Goal: Complete application form

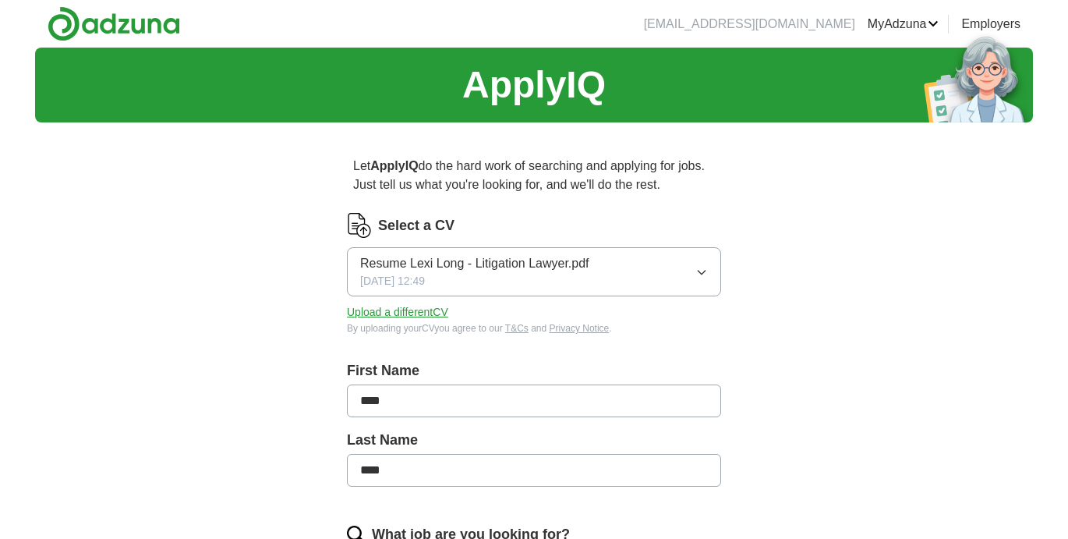
click at [418, 315] on button "Upload a different CV" at bounding box center [397, 312] width 101 height 16
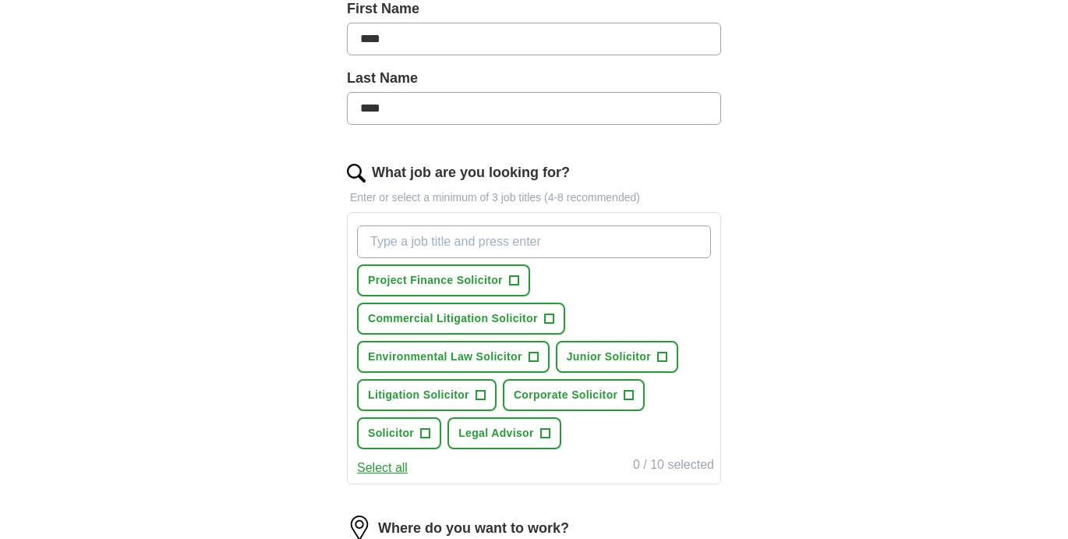
scroll to position [382, 0]
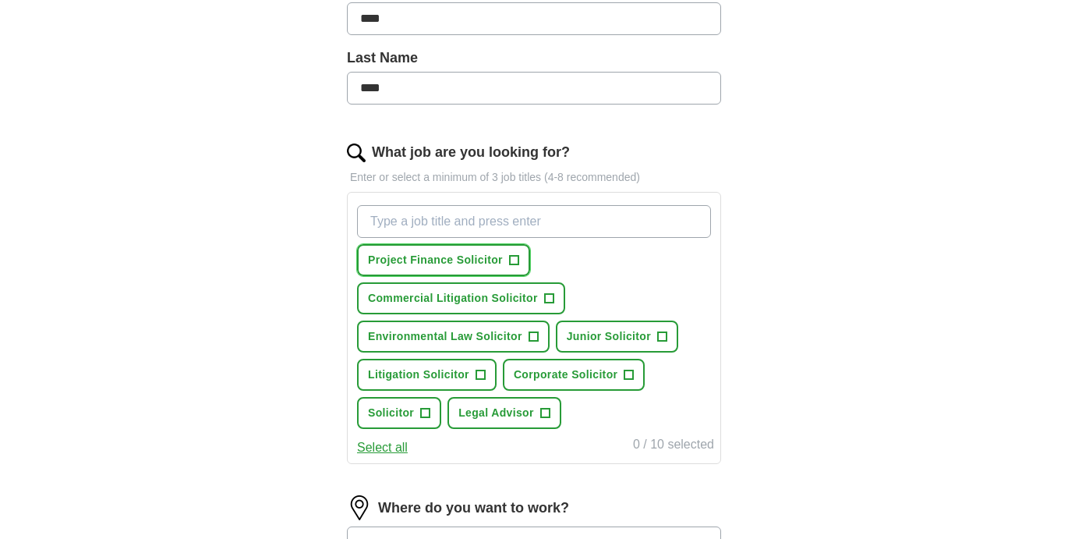
click at [512, 262] on span "+" at bounding box center [513, 260] width 9 height 12
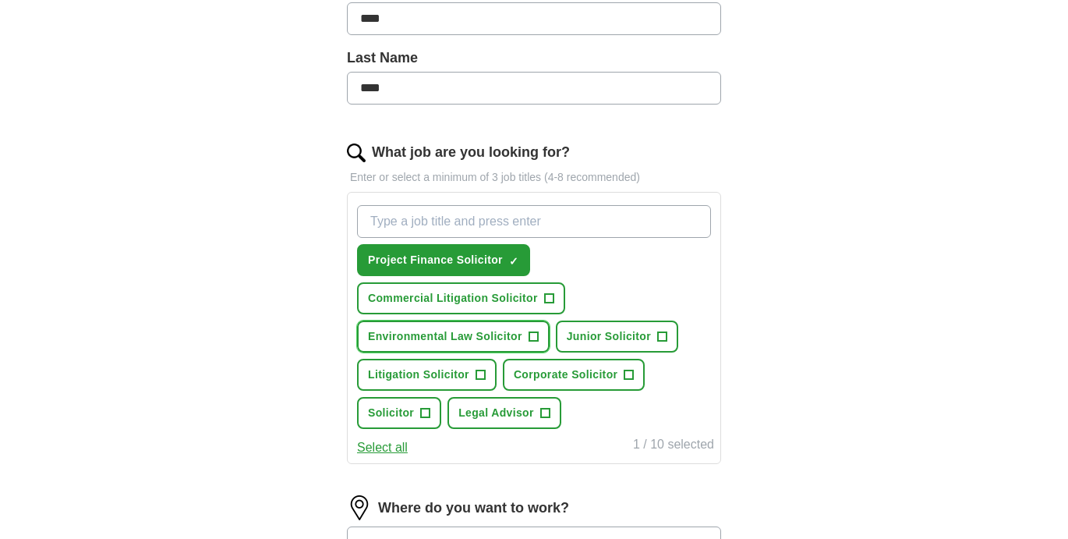
click at [529, 337] on span "+" at bounding box center [532, 336] width 9 height 12
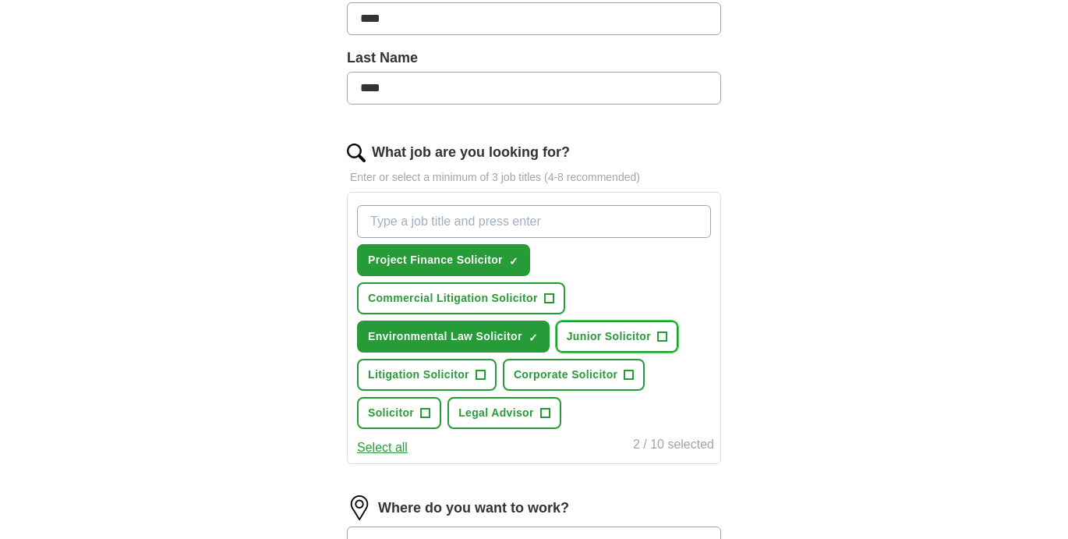
click at [637, 332] on span "Junior Solicitor" at bounding box center [609, 336] width 84 height 16
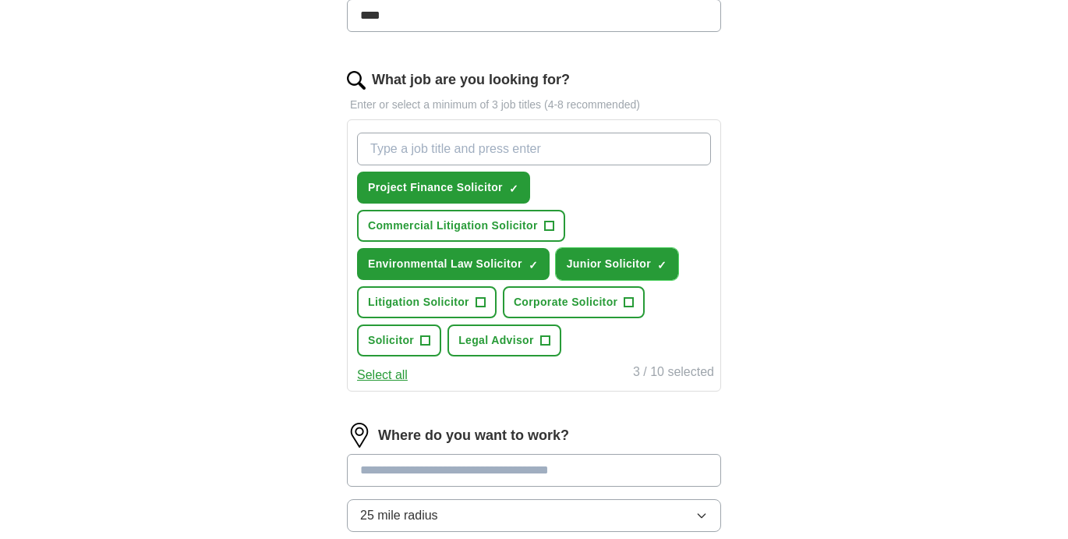
scroll to position [404, 0]
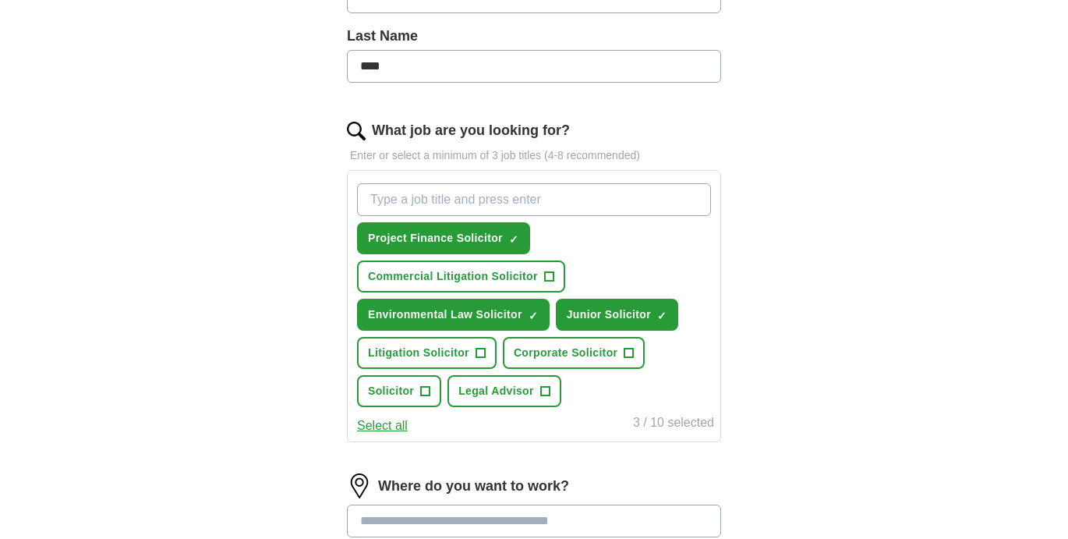
click at [466, 197] on input "What job are you looking for?" at bounding box center [534, 199] width 354 height 33
type input "Energy Lawyer"
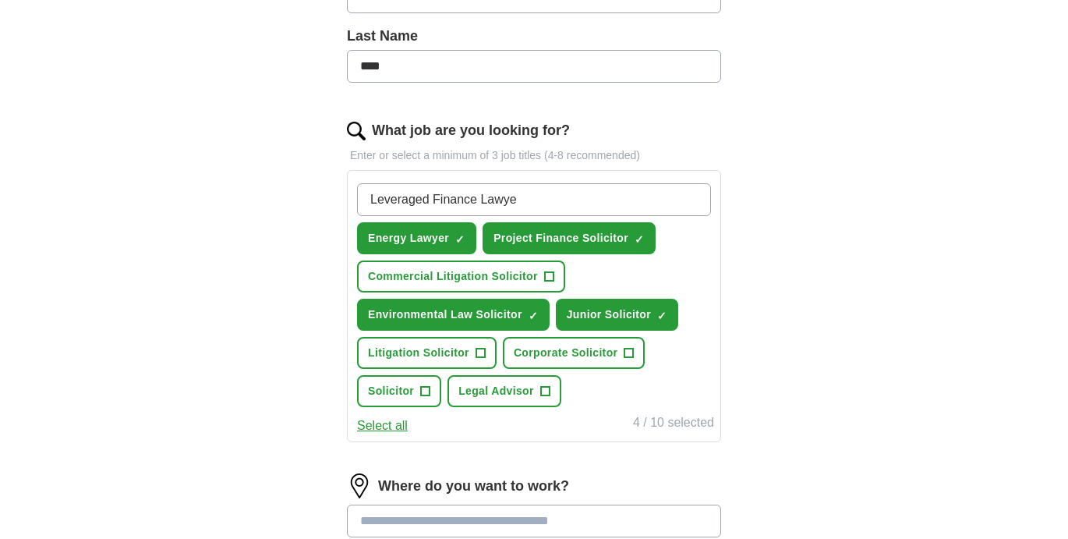
type input "Leveraged Finance Lawyer"
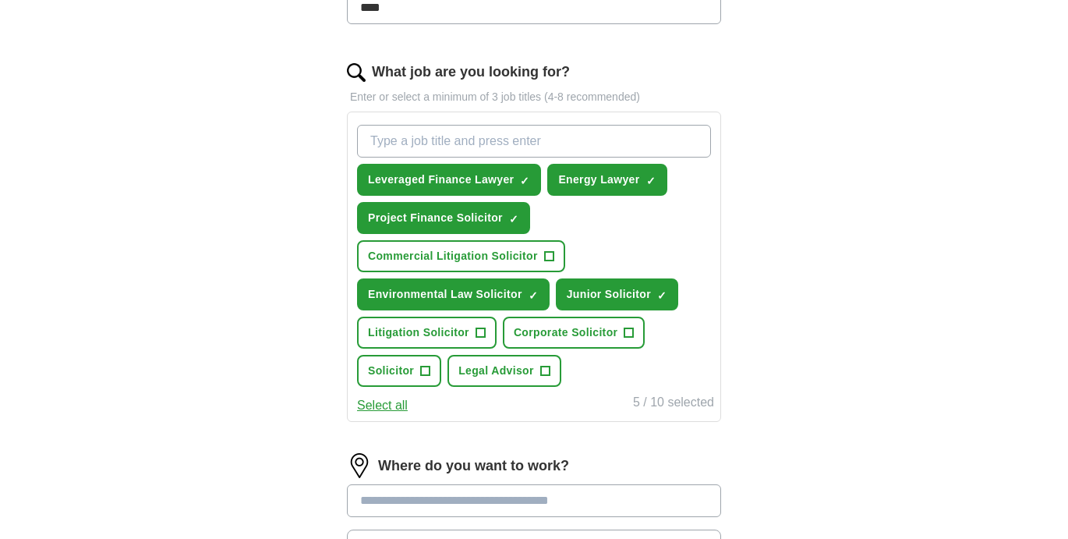
scroll to position [438, 0]
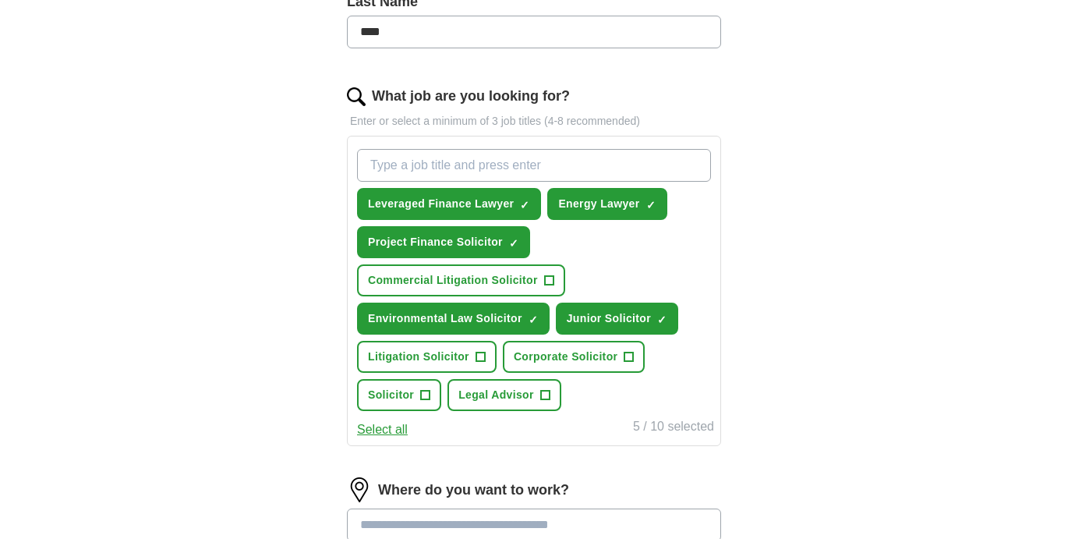
click at [654, 164] on input "What job are you looking for?" at bounding box center [534, 165] width 354 height 33
type input "NQ Lawyer"
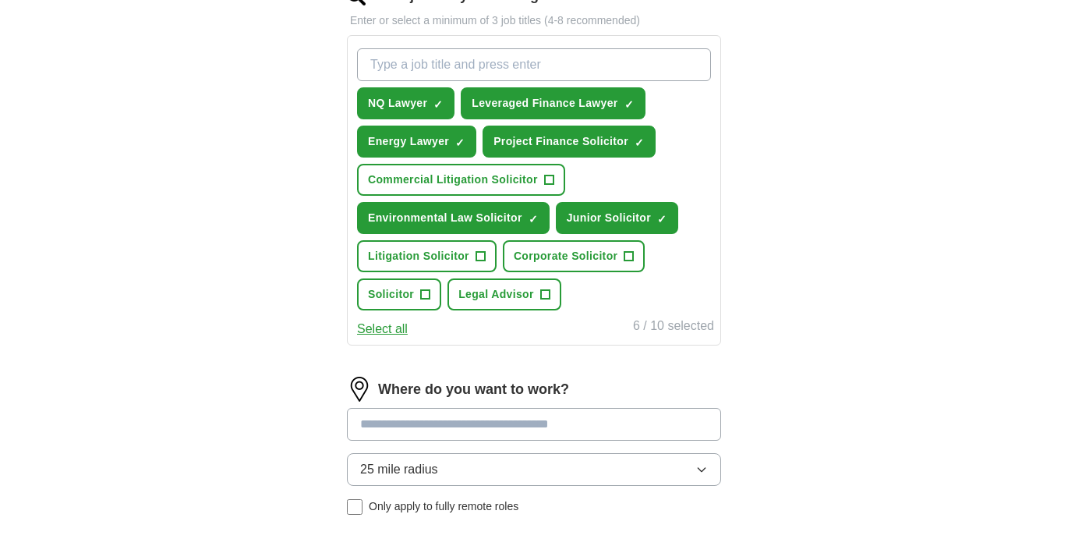
scroll to position [667, 0]
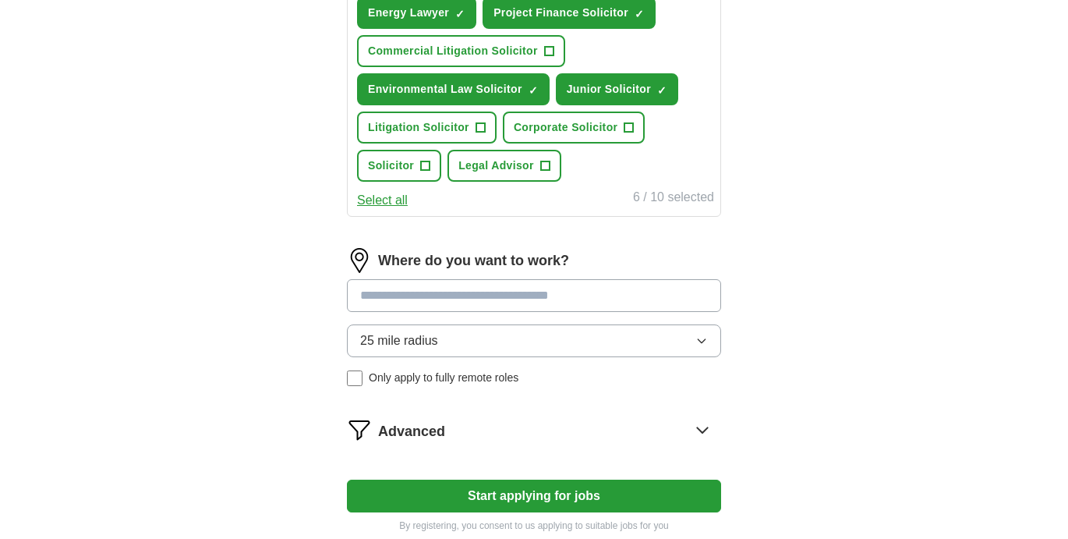
click at [475, 288] on input at bounding box center [534, 295] width 374 height 33
type input "******"
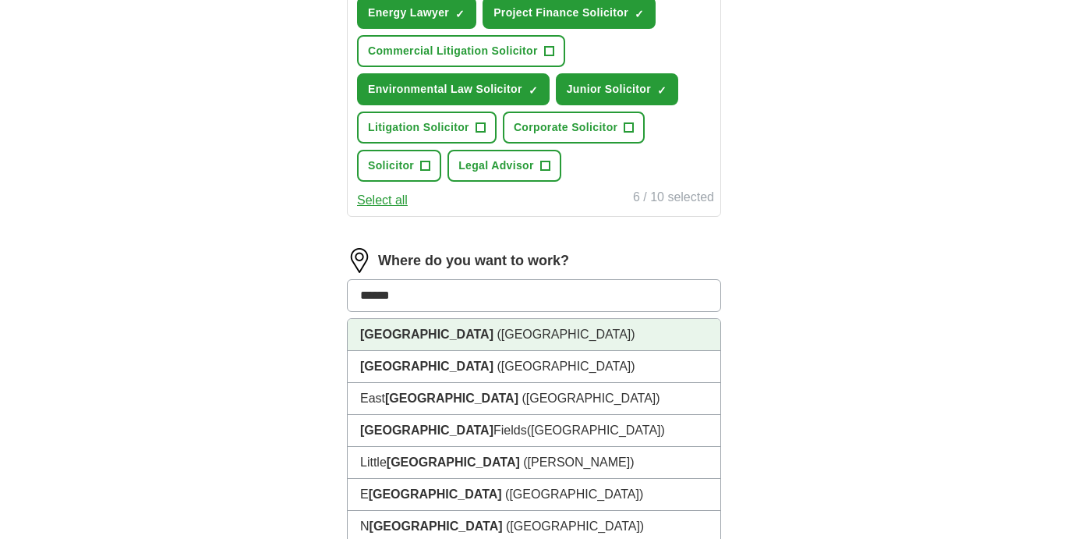
click at [488, 337] on li "[GEOGRAPHIC_DATA] ([GEOGRAPHIC_DATA])" at bounding box center [534, 335] width 373 height 32
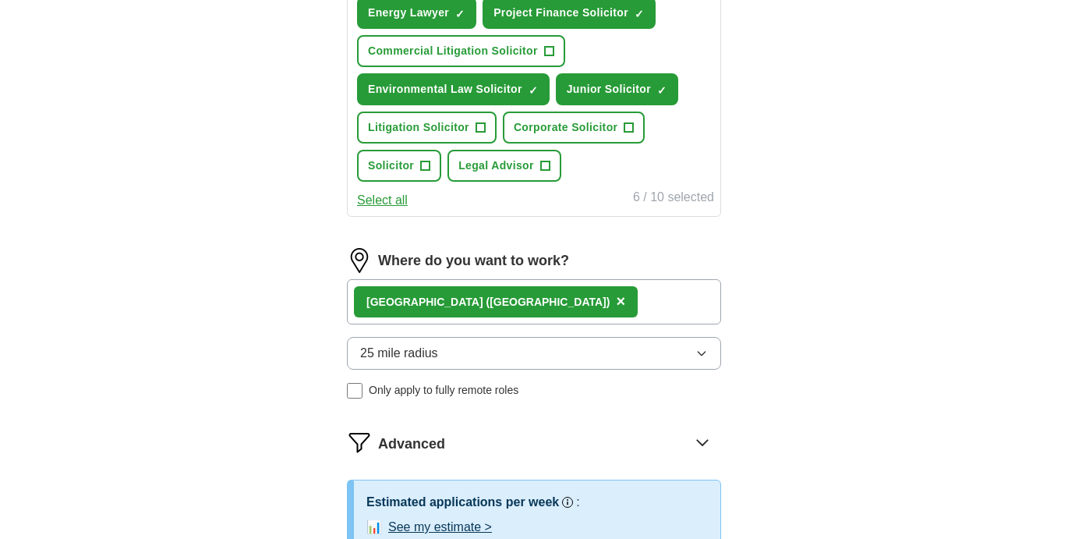
click at [491, 357] on button "25 mile radius" at bounding box center [534, 353] width 374 height 33
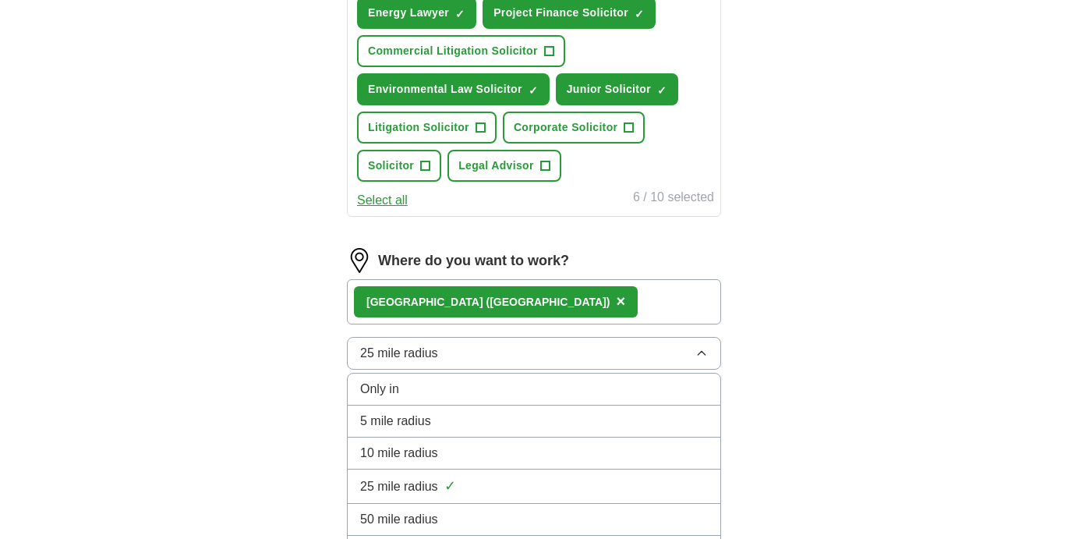
click at [492, 458] on div "10 mile radius" at bounding box center [534, 452] width 348 height 19
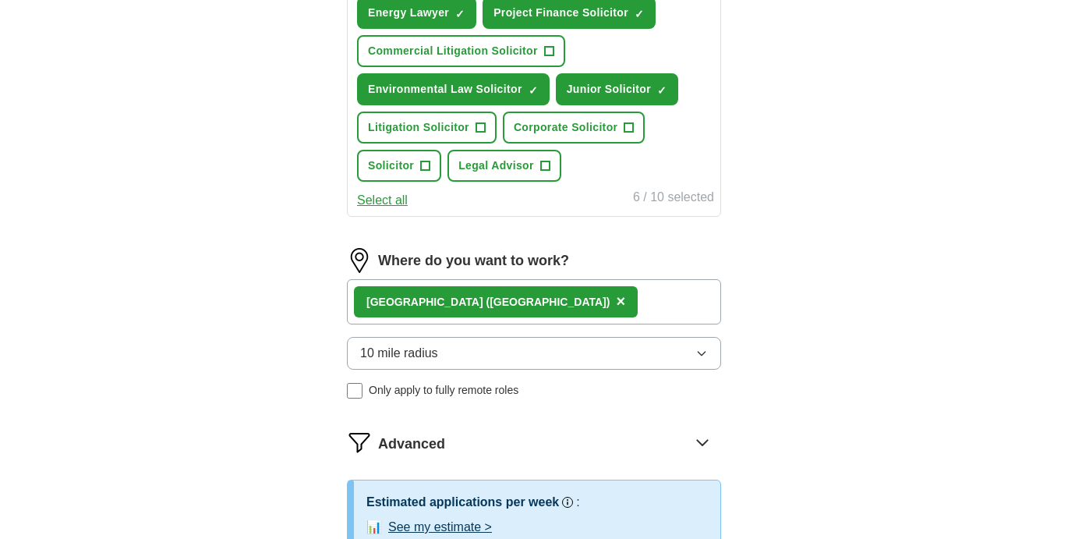
click at [763, 394] on div "Let ApplyIQ do the hard work of searching and applying for jobs. Just tell us w…" at bounding box center [533, 60] width 499 height 1185
click at [641, 358] on button "10 mile radius" at bounding box center [534, 353] width 374 height 33
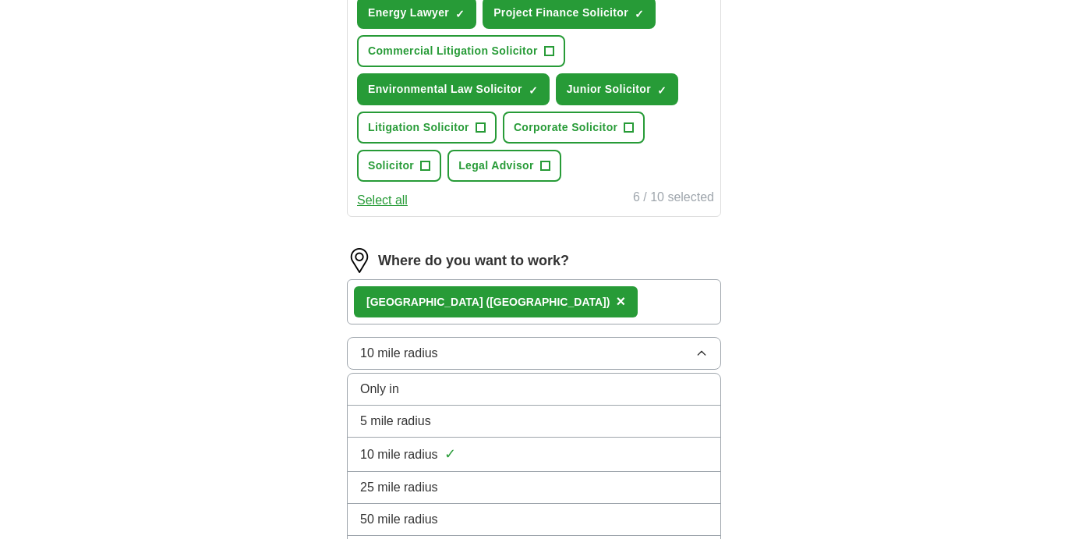
click at [634, 414] on div "5 mile radius" at bounding box center [534, 421] width 348 height 19
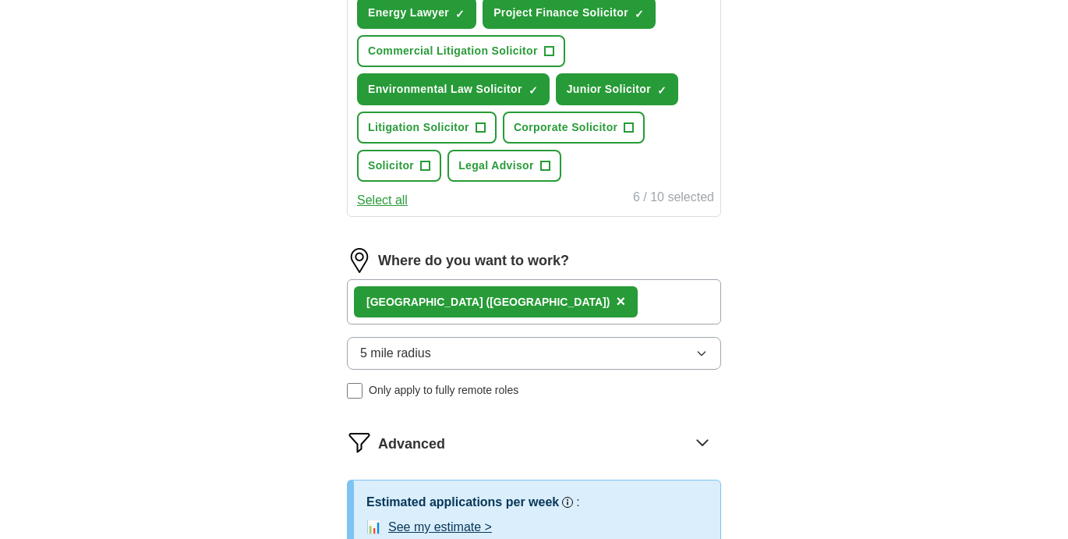
click at [828, 397] on div "ApplyIQ Let ApplyIQ do the hard work of searching and applying for jobs. Just t…" at bounding box center [534, 16] width 998 height 1272
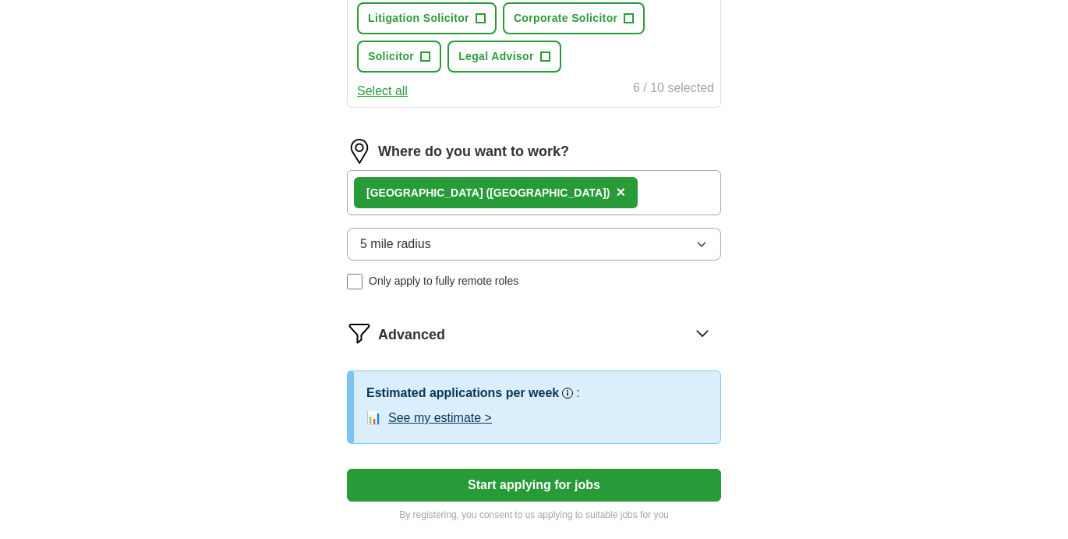
scroll to position [814, 0]
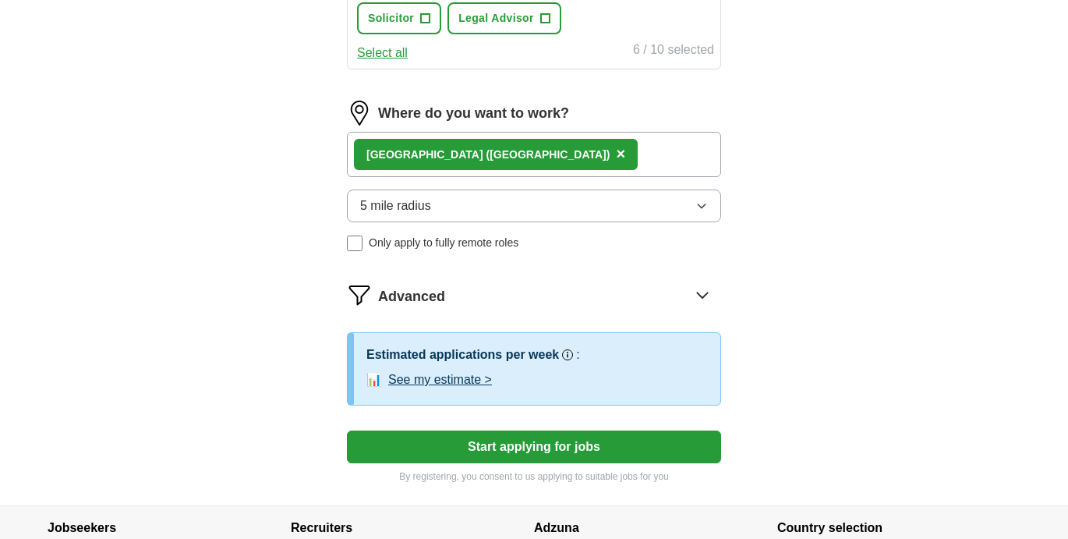
click at [578, 297] on div "Advanced" at bounding box center [549, 294] width 343 height 25
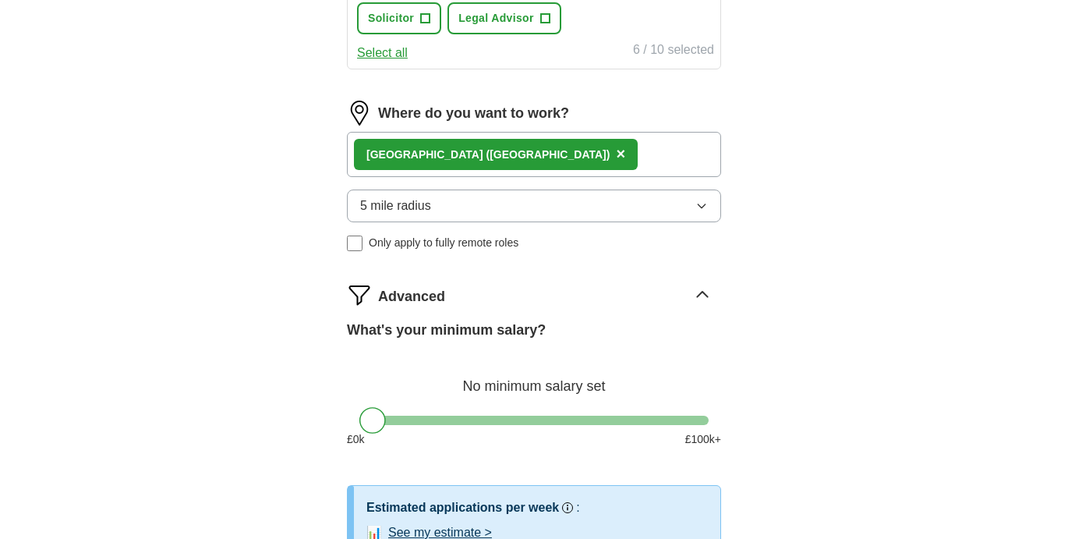
click at [578, 297] on div "Advanced" at bounding box center [549, 294] width 343 height 25
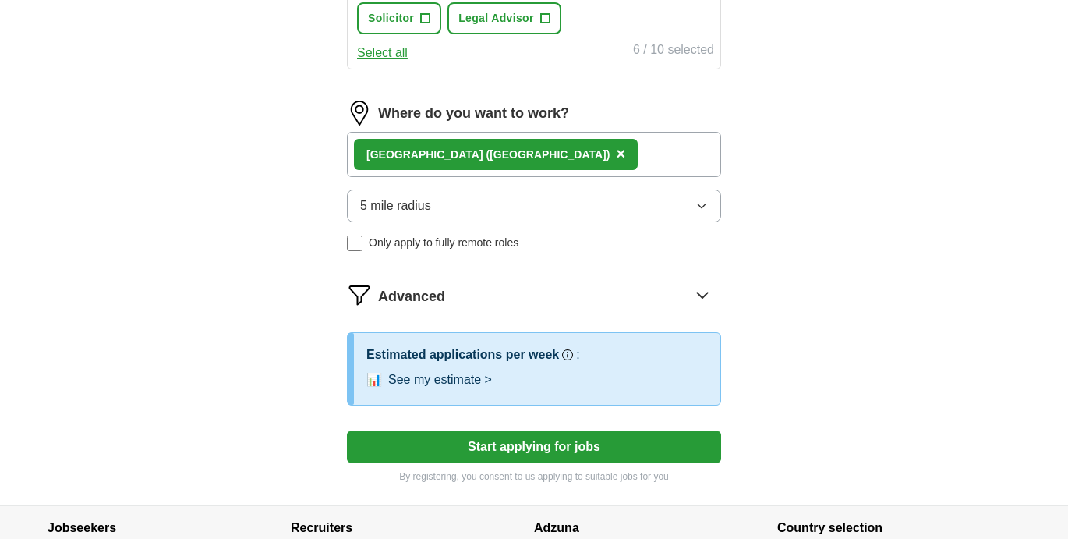
click at [532, 452] on button "Start applying for jobs" at bounding box center [534, 446] width 374 height 33
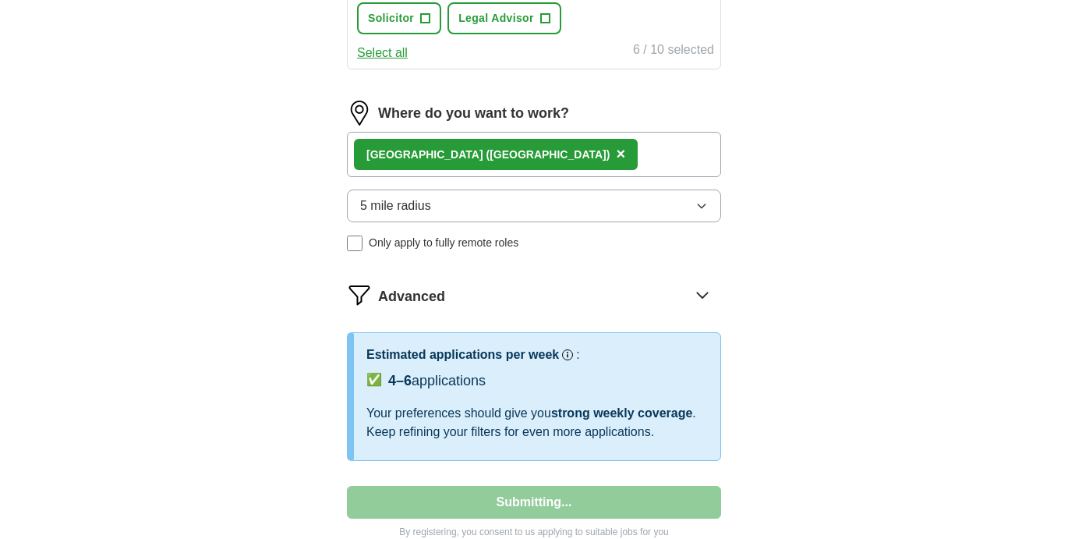
select select "**"
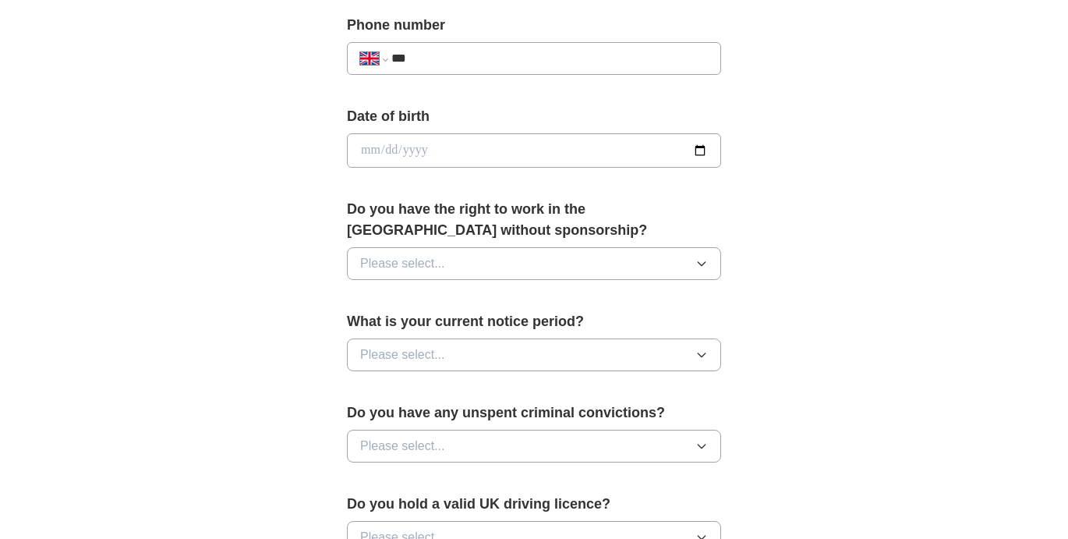
scroll to position [617, 0]
click at [537, 255] on button "Please select..." at bounding box center [534, 262] width 374 height 33
click at [524, 308] on div "Yes" at bounding box center [534, 298] width 348 height 19
click at [528, 348] on button "Please select..." at bounding box center [534, 353] width 374 height 33
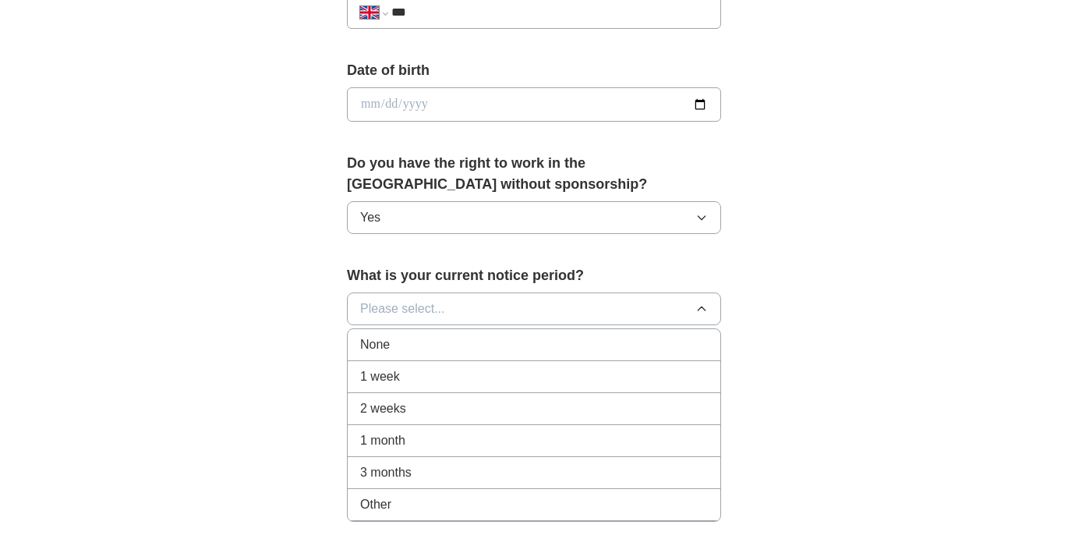
scroll to position [672, 0]
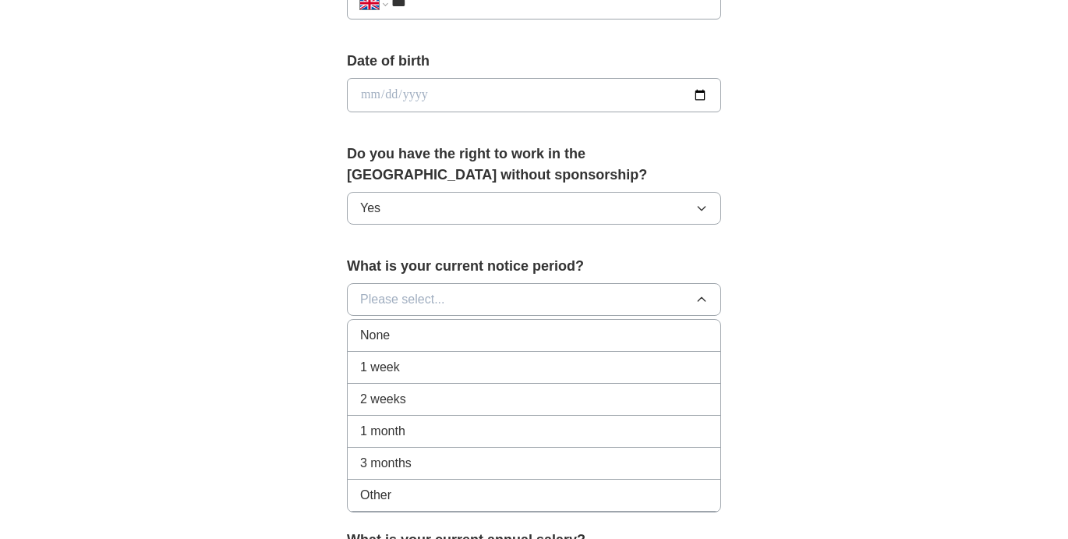
click at [518, 439] on div "1 month" at bounding box center [534, 431] width 348 height 19
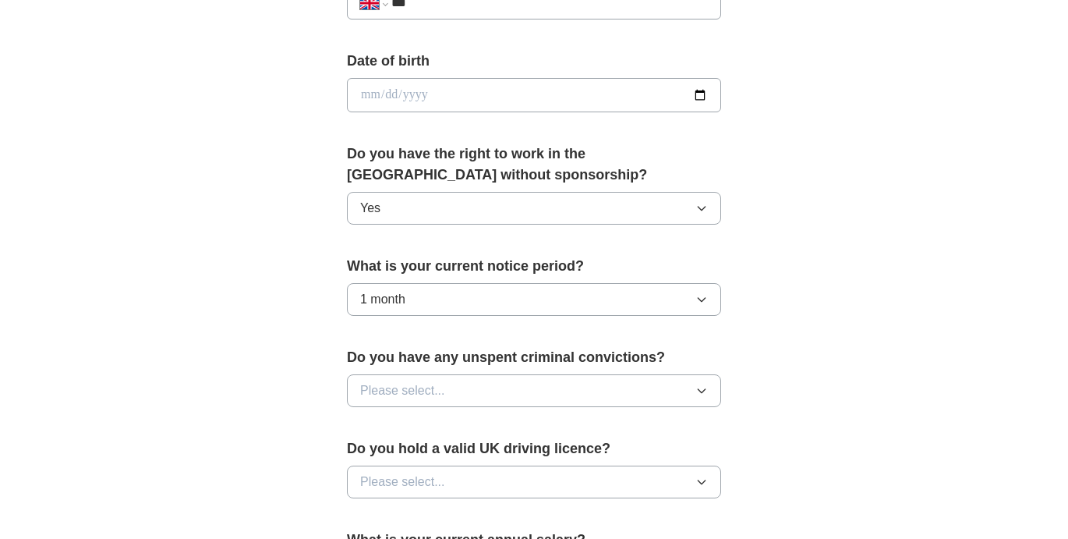
scroll to position [715, 0]
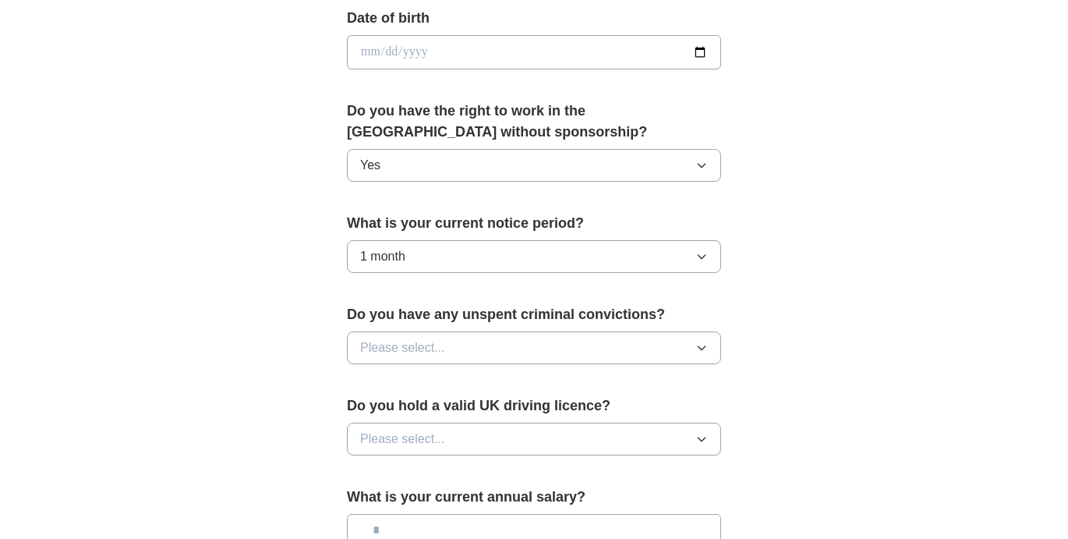
click at [534, 345] on button "Please select..." at bounding box center [534, 347] width 374 height 33
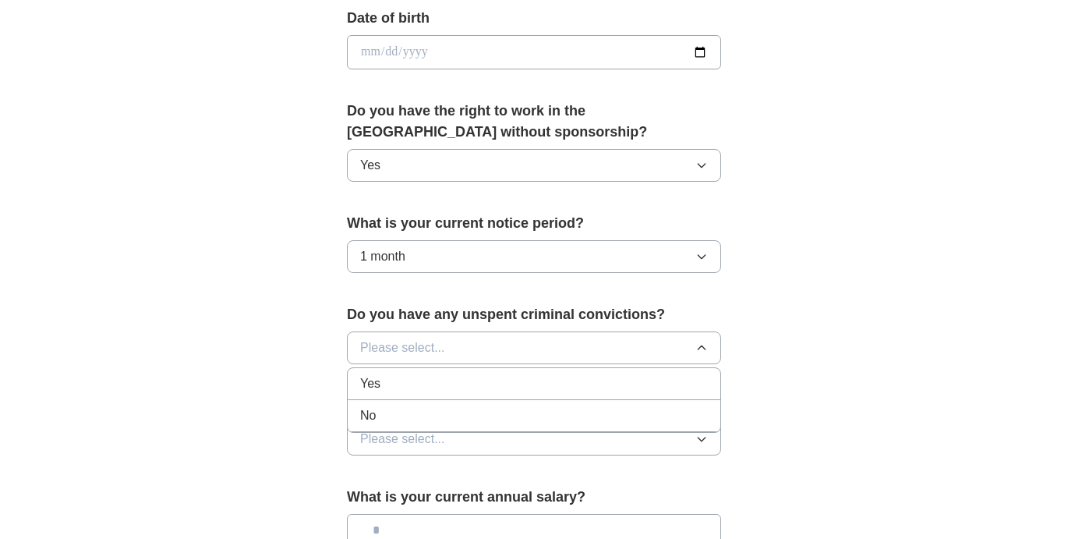
click at [526, 412] on div "No" at bounding box center [534, 415] width 348 height 19
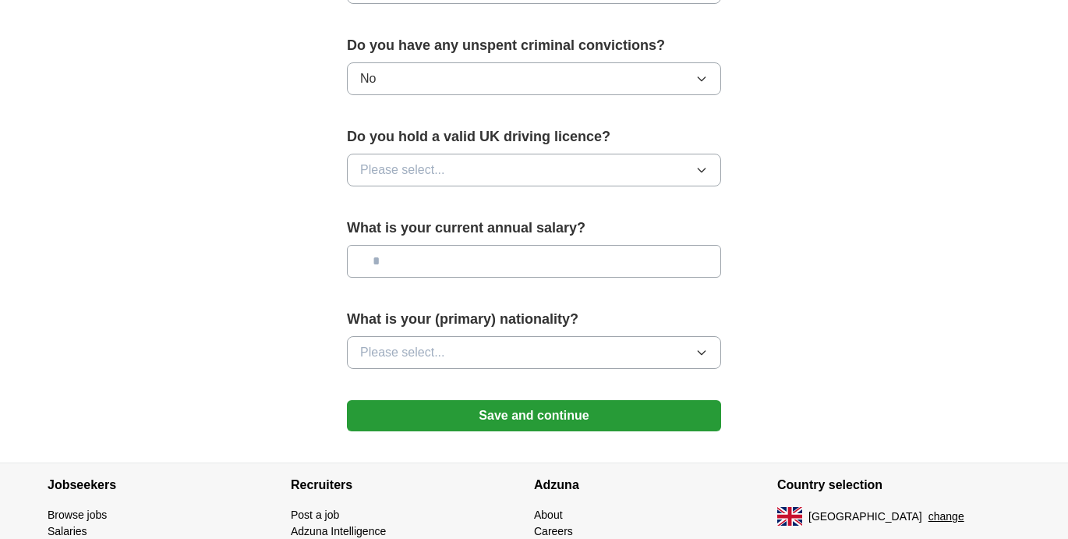
scroll to position [989, 0]
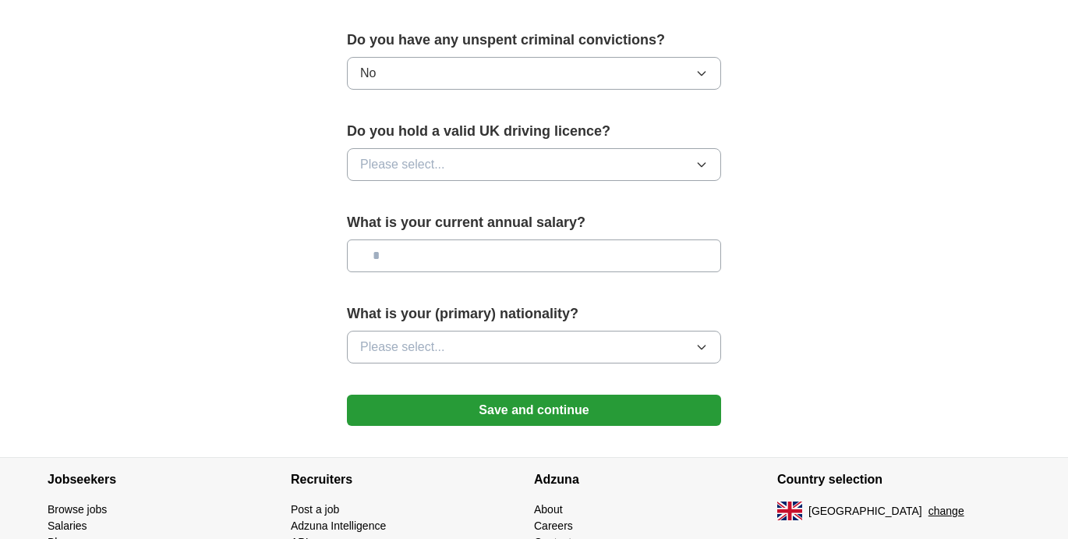
click at [539, 348] on button "Please select..." at bounding box center [534, 346] width 374 height 33
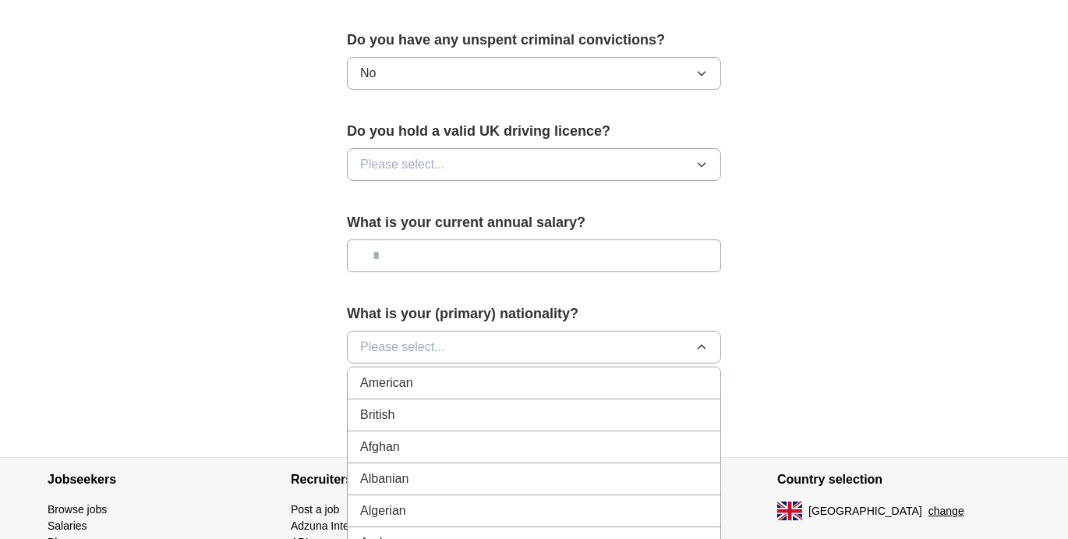
click at [524, 340] on button "Please select..." at bounding box center [534, 346] width 374 height 33
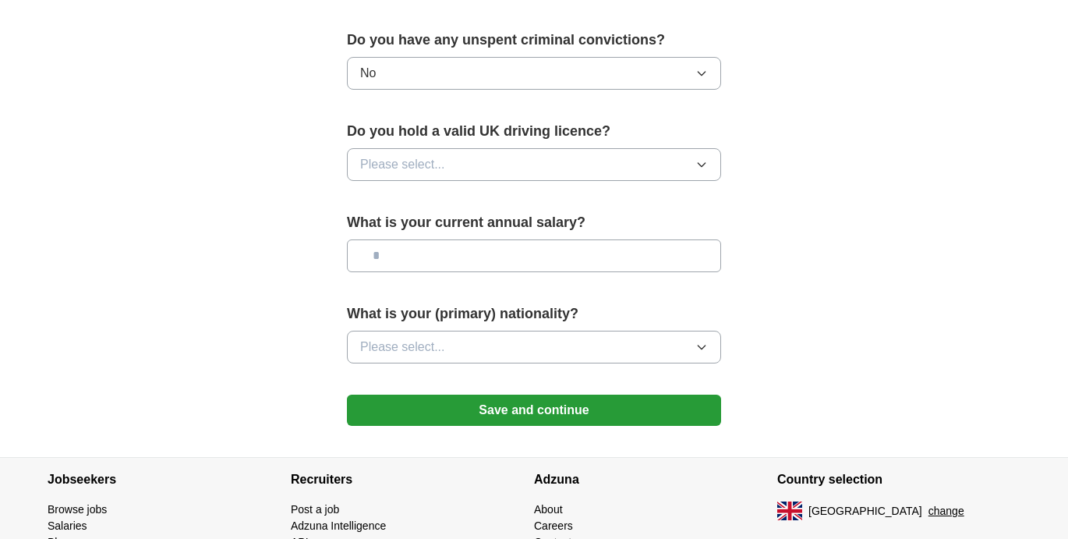
click at [524, 345] on button "Please select..." at bounding box center [534, 346] width 374 height 33
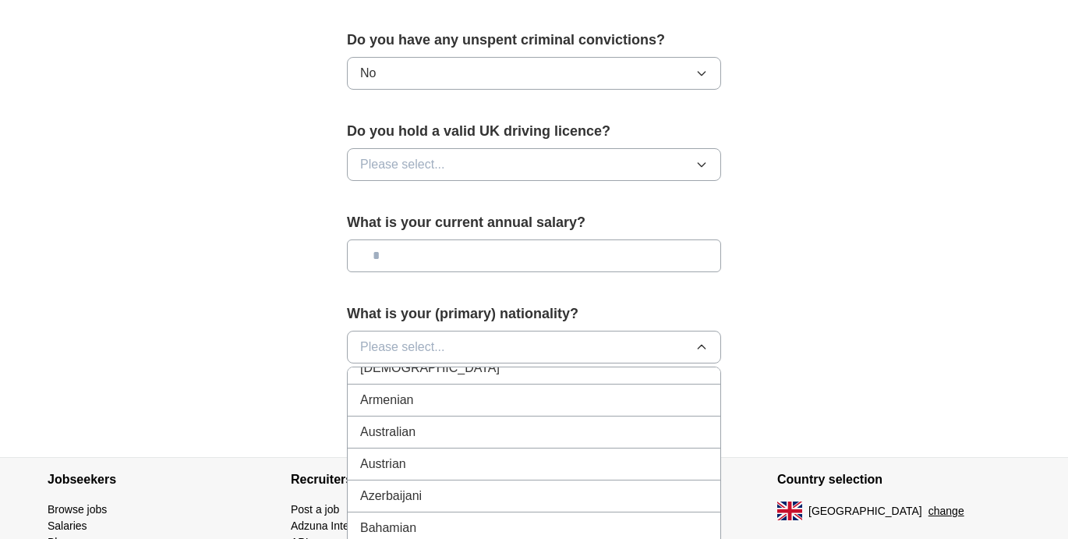
scroll to position [276, 0]
click at [498, 433] on div "Australian" at bounding box center [534, 426] width 348 height 19
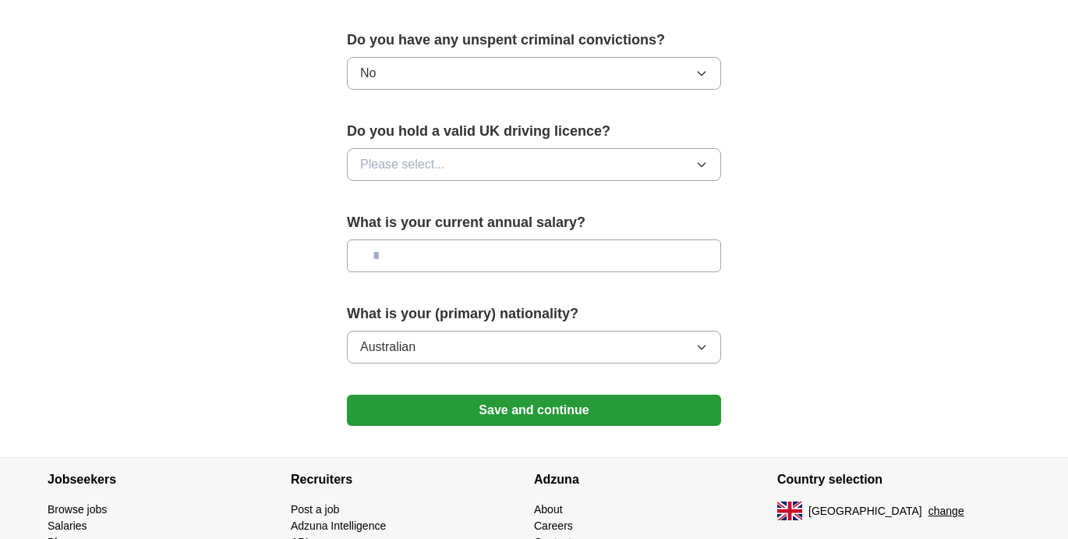
click at [503, 413] on button "Save and continue" at bounding box center [534, 409] width 374 height 31
